Goal: Information Seeking & Learning: Find contact information

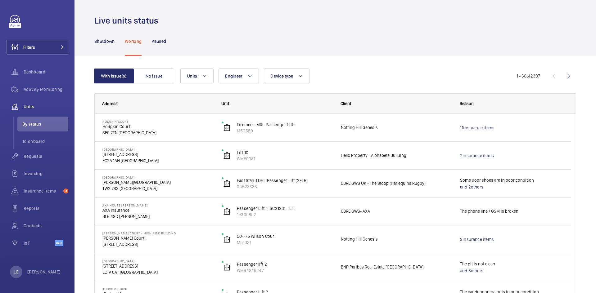
scroll to position [31, 0]
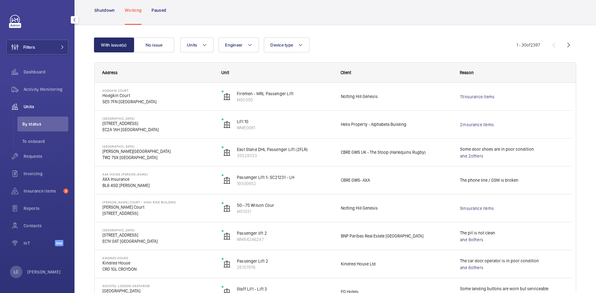
click at [50, 273] on wm-front-avatar "[PERSON_NAME] [PERSON_NAME]" at bounding box center [37, 272] width 55 height 12
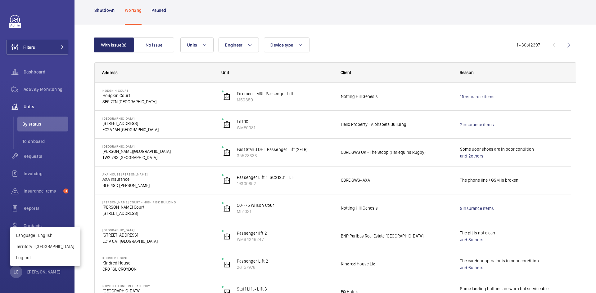
click at [49, 270] on div at bounding box center [298, 146] width 596 height 293
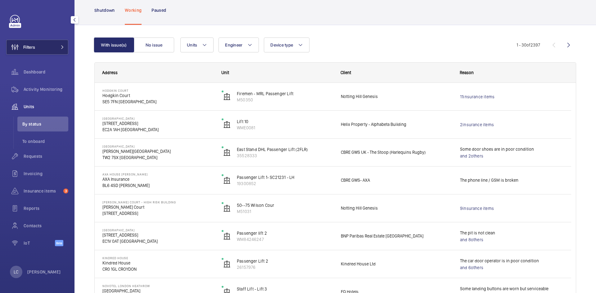
click at [48, 45] on button "Filters" at bounding box center [37, 47] width 62 height 15
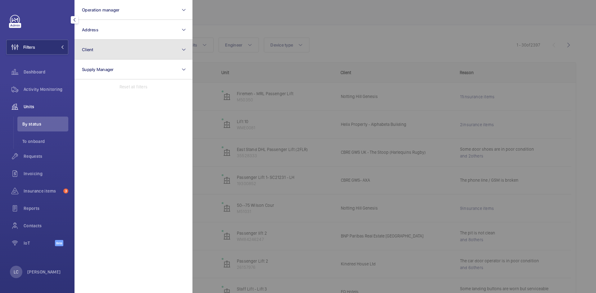
click at [110, 48] on button "Client" at bounding box center [134, 50] width 118 height 20
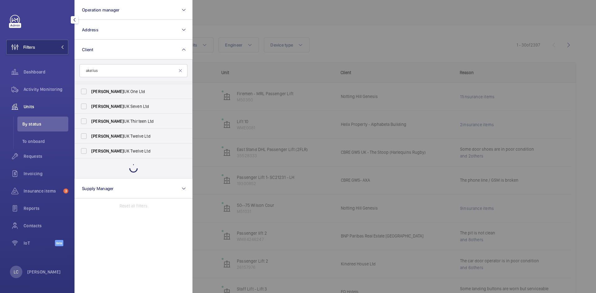
scroll to position [38, 0]
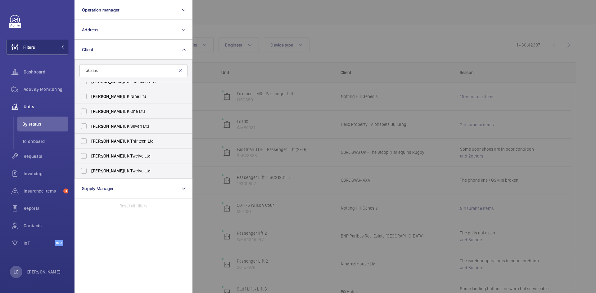
type input "akelius"
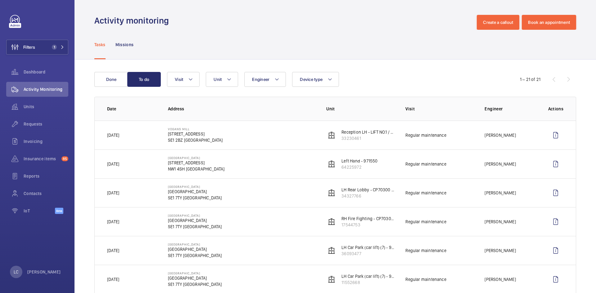
scroll to position [263, 0]
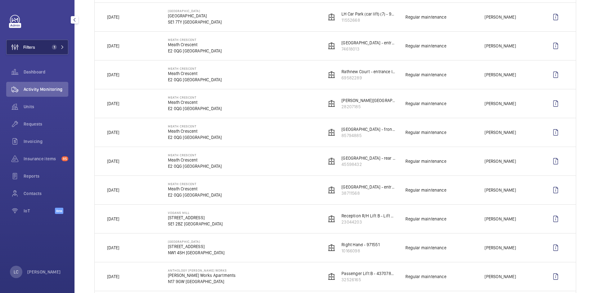
click at [41, 48] on button "Filters 1" at bounding box center [37, 47] width 62 height 15
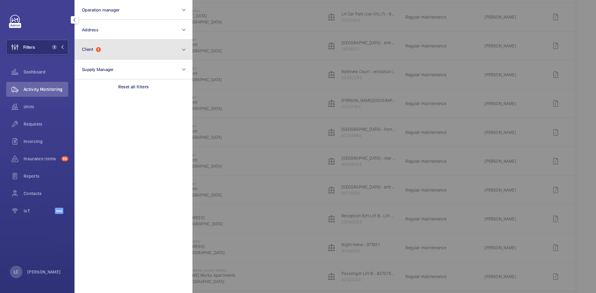
click at [95, 50] on span "Client 1" at bounding box center [91, 49] width 19 height 5
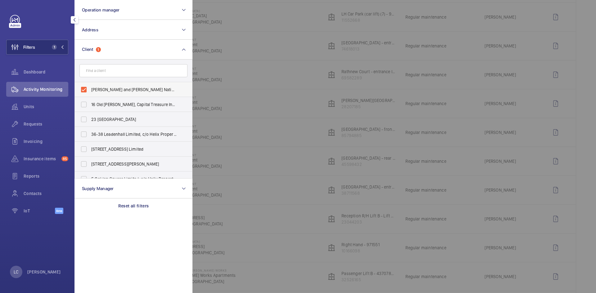
click at [83, 90] on label "Rendall and Rittner National Lift Contract" at bounding box center [129, 89] width 108 height 15
click at [83, 90] on input "Rendall and Rittner National Lift Contract" at bounding box center [84, 90] width 12 height 12
checkbox input "false"
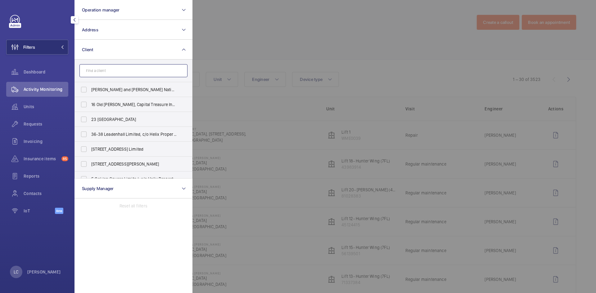
click at [110, 75] on input "text" at bounding box center [133, 70] width 108 height 13
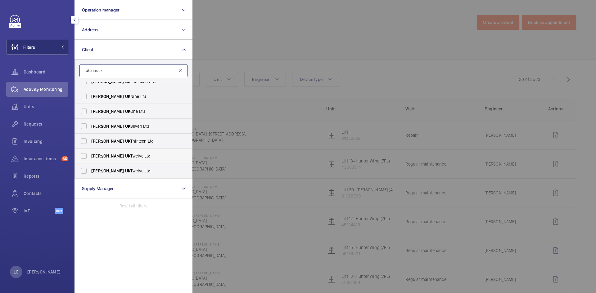
scroll to position [38, 0]
type input "akelius uk"
click at [84, 155] on label "Akelius UK Twelve Ltd" at bounding box center [129, 156] width 108 height 15
click at [84, 155] on input "Akelius UK Twelve Ltd" at bounding box center [84, 156] width 12 height 12
checkbox input "true"
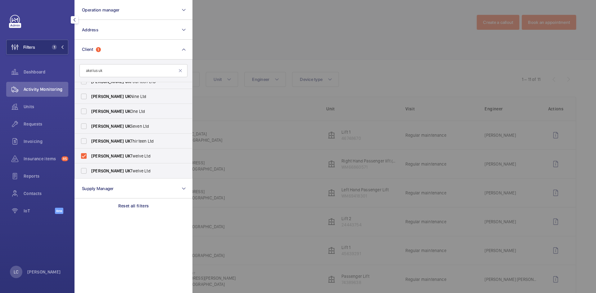
click at [303, 42] on div at bounding box center [491, 146] width 596 height 293
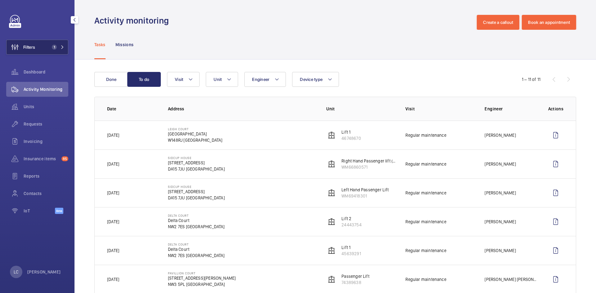
click at [64, 47] on button "Filters 1" at bounding box center [37, 47] width 62 height 15
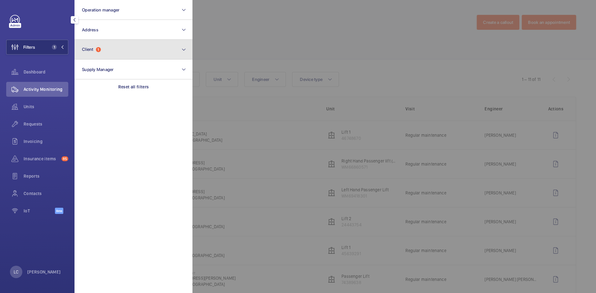
click at [126, 52] on button "Client 1" at bounding box center [134, 50] width 118 height 20
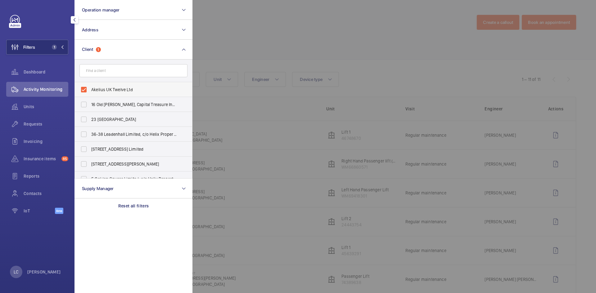
drag, startPoint x: 85, startPoint y: 88, endPoint x: 97, endPoint y: 94, distance: 12.5
click at [85, 88] on label "Akelius UK Twelve Ltd" at bounding box center [129, 89] width 108 height 15
click at [85, 88] on input "Akelius UK Twelve Ltd" at bounding box center [84, 90] width 12 height 12
checkbox input "false"
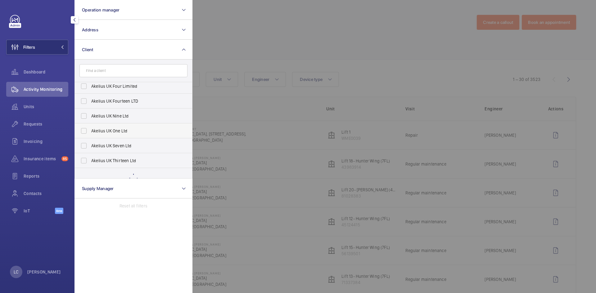
scroll to position [237, 0]
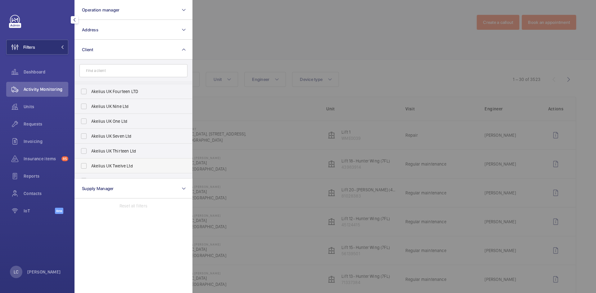
click at [84, 164] on label "Akelius UK Twelve Ltd" at bounding box center [129, 166] width 108 height 15
click at [84, 164] on input "Akelius UK Twelve Ltd" at bounding box center [84, 166] width 12 height 12
checkbox input "true"
click at [311, 200] on div at bounding box center [491, 146] width 596 height 293
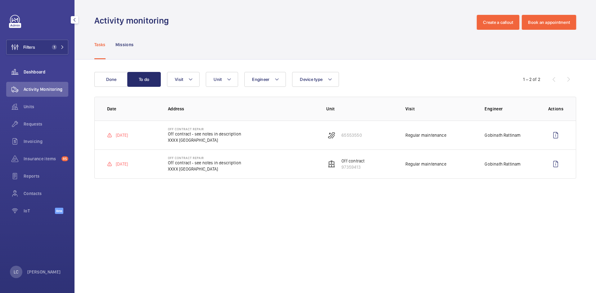
click at [33, 76] on div "Dashboard" at bounding box center [37, 72] width 62 height 15
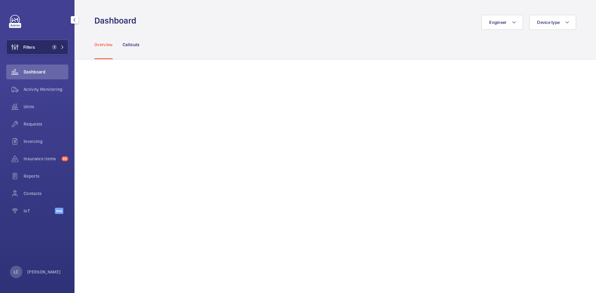
click at [60, 50] on button "Filters 1" at bounding box center [37, 47] width 62 height 15
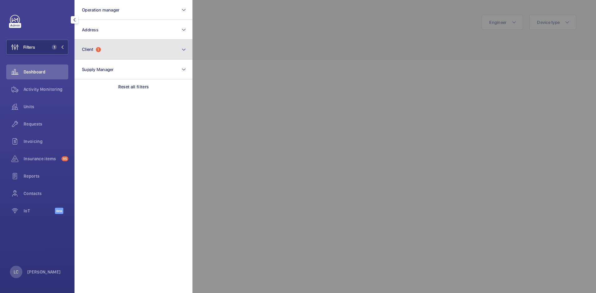
click at [102, 49] on button "Client 1" at bounding box center [134, 50] width 118 height 20
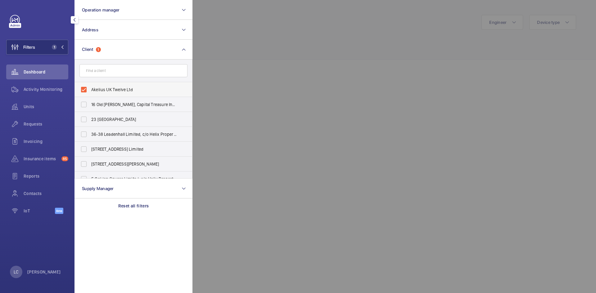
click at [84, 91] on label "Akelius UK Twelve Ltd" at bounding box center [129, 89] width 108 height 15
click at [84, 91] on input "Akelius UK Twelve Ltd" at bounding box center [84, 90] width 12 height 12
checkbox input "false"
click at [35, 107] on span "Units" at bounding box center [46, 107] width 45 height 6
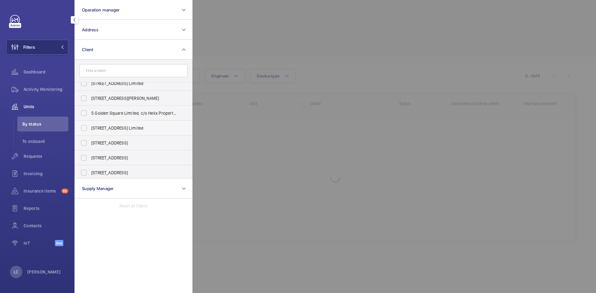
scroll to position [68, 0]
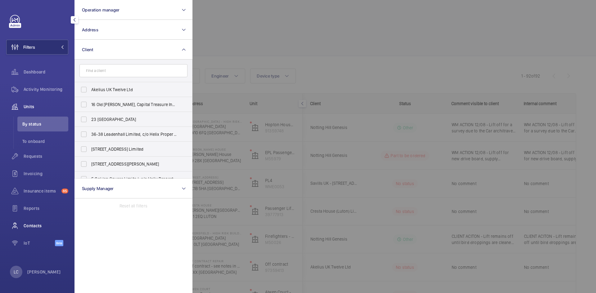
click at [41, 228] on span "Contacts" at bounding box center [46, 226] width 45 height 6
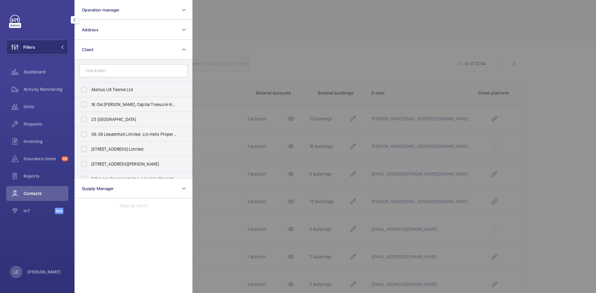
click at [133, 215] on section "Operation manager Address Client Akelius UK Twelve Ltd 16 Old Bailey, Capital T…" at bounding box center [134, 146] width 118 height 293
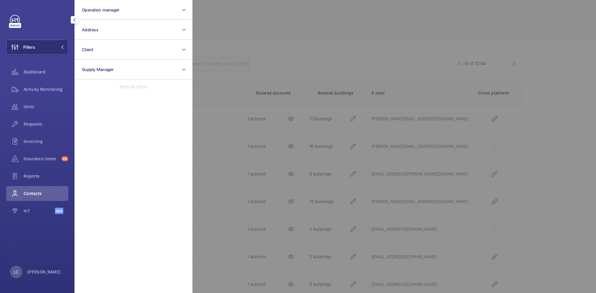
click at [38, 190] on div "Contacts" at bounding box center [37, 193] width 62 height 15
click at [242, 36] on div at bounding box center [491, 146] width 596 height 293
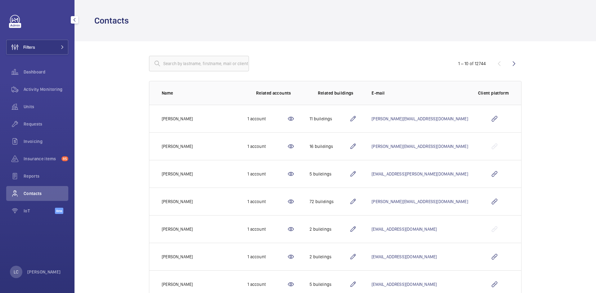
click at [201, 53] on div "1 – 10 of 12744 Name Related accounts Related buildings E-mail Client platform …" at bounding box center [335, 218] width 412 height 355
click at [201, 61] on input "text" at bounding box center [199, 64] width 100 height 16
type input "porin"
click at [39, 270] on p "[PERSON_NAME]" at bounding box center [44, 272] width 34 height 6
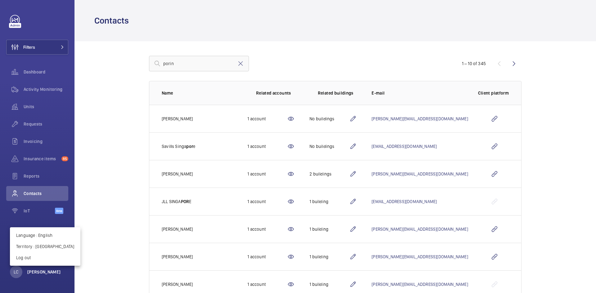
click at [39, 270] on div at bounding box center [298, 146] width 596 height 293
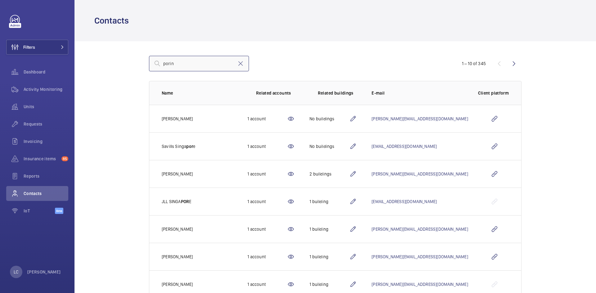
click at [111, 61] on wm-front-admin-customers "Contacts porin 1 – 10 of 345 Name Related accounts Related buildings E-mail Cli…" at bounding box center [336, 198] width 522 height 397
click at [183, 66] on input "diane" at bounding box center [199, 64] width 100 height 16
type input "diane"
click at [202, 65] on input "diane" at bounding box center [199, 64] width 100 height 16
click at [56, 49] on button "Filters" at bounding box center [37, 47] width 62 height 15
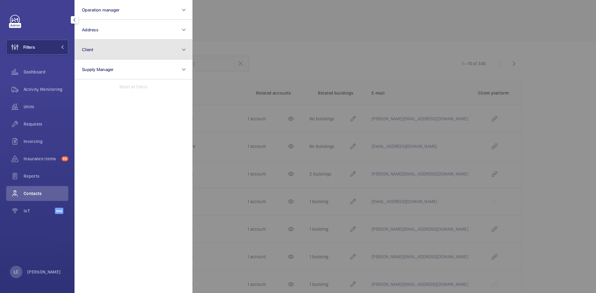
click at [97, 43] on button "Client" at bounding box center [134, 50] width 118 height 20
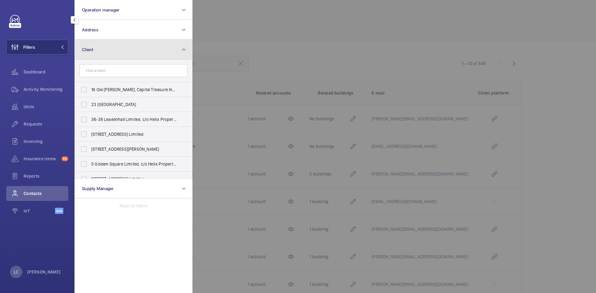
click at [118, 52] on button "Client" at bounding box center [134, 50] width 118 height 20
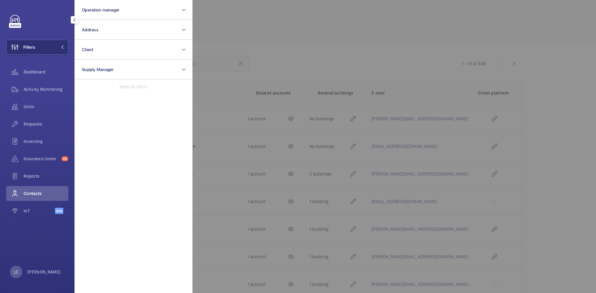
click at [224, 40] on div at bounding box center [491, 146] width 596 height 293
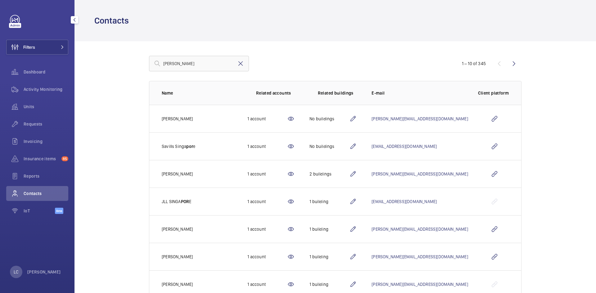
click at [240, 64] on mat-icon at bounding box center [240, 63] width 7 height 7
click at [48, 270] on p "[PERSON_NAME]" at bounding box center [44, 272] width 34 height 6
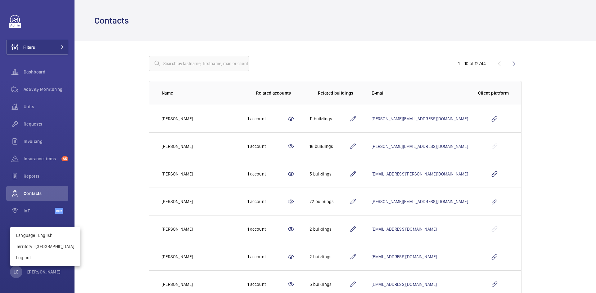
click at [119, 79] on div at bounding box center [298, 146] width 596 height 293
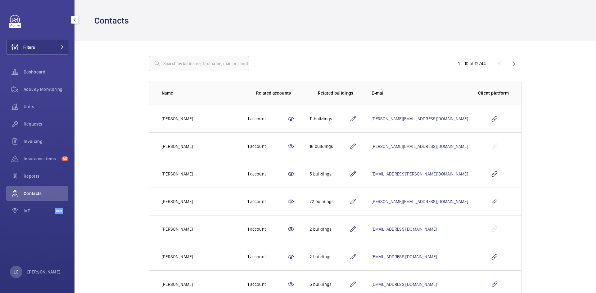
click at [37, 195] on span "Contacts" at bounding box center [46, 194] width 45 height 6
click at [192, 61] on input "text" at bounding box center [199, 64] width 100 height 16
type input "porin"
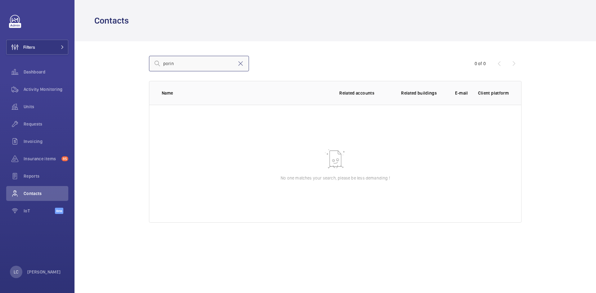
drag, startPoint x: 192, startPoint y: 61, endPoint x: 158, endPoint y: 64, distance: 34.5
click at [158, 64] on div "porin" at bounding box center [199, 64] width 100 height 16
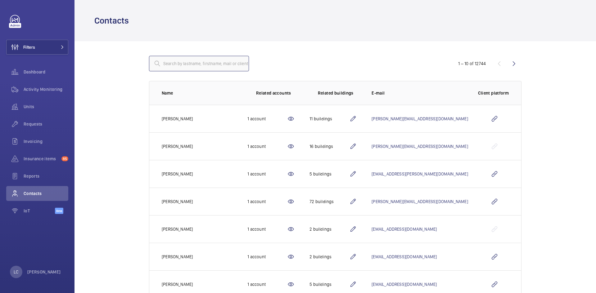
click at [173, 64] on input "text" at bounding box center [199, 64] width 100 height 16
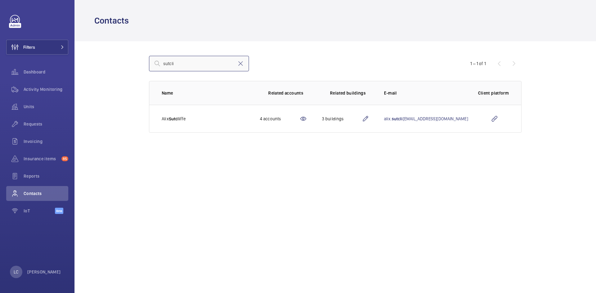
type input "sutcli"
click at [178, 120] on span "Sutcli" at bounding box center [174, 118] width 11 height 5
click at [494, 117] on wm-front-icon-button at bounding box center [494, 118] width 15 height 15
click at [312, 114] on td "4 accounts" at bounding box center [281, 119] width 62 height 28
click at [307, 119] on mat-icon at bounding box center [303, 118] width 7 height 7
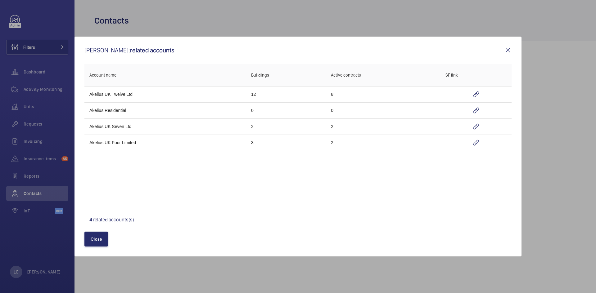
click at [508, 52] on mat-icon at bounding box center [507, 50] width 7 height 7
